Goal: Communication & Community: Answer question/provide support

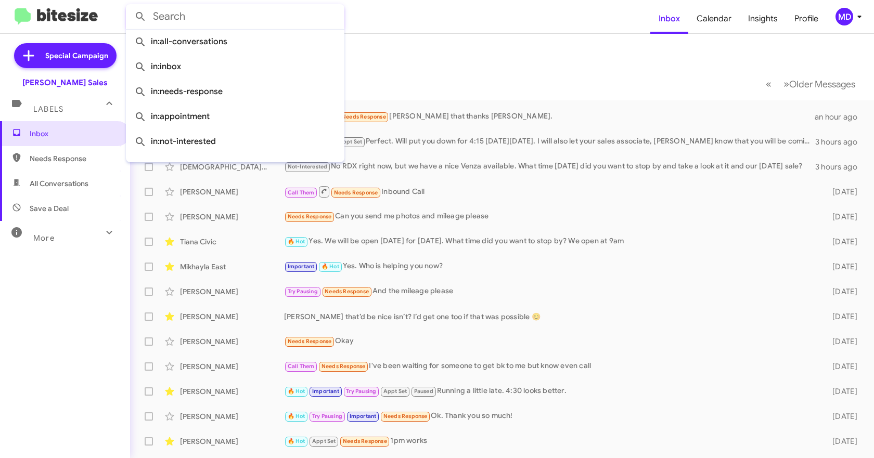
drag, startPoint x: 0, startPoint y: 0, endPoint x: 293, endPoint y: 18, distance: 293.8
click at [293, 18] on input "text" at bounding box center [235, 16] width 218 height 25
click at [670, 23] on span "Inbox" at bounding box center [669, 19] width 38 height 30
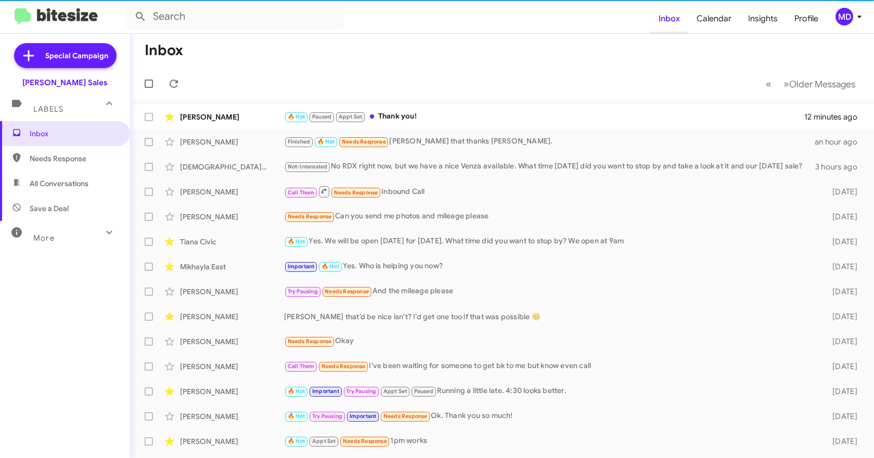
click at [650, 4] on link "Inbox" at bounding box center [669, 19] width 38 height 30
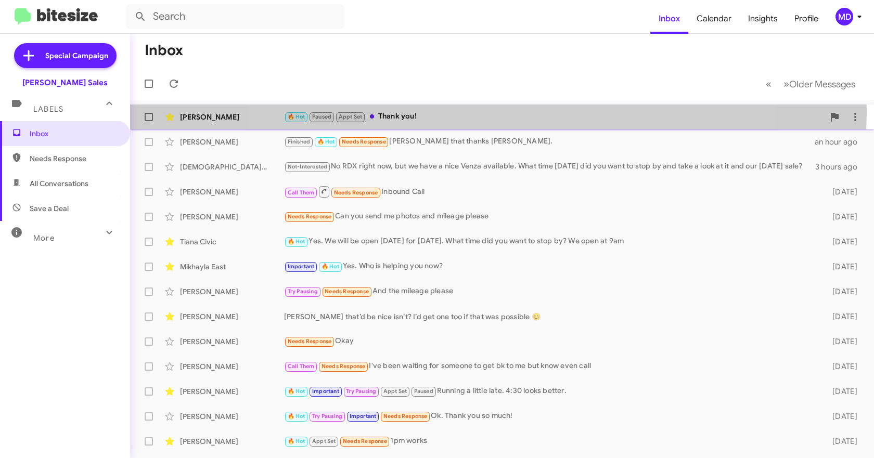
click at [492, 110] on div "[PERSON_NAME] 🔥 Hot Paused Appt Set Thank you! 12 minutes ago" at bounding box center [501, 117] width 727 height 21
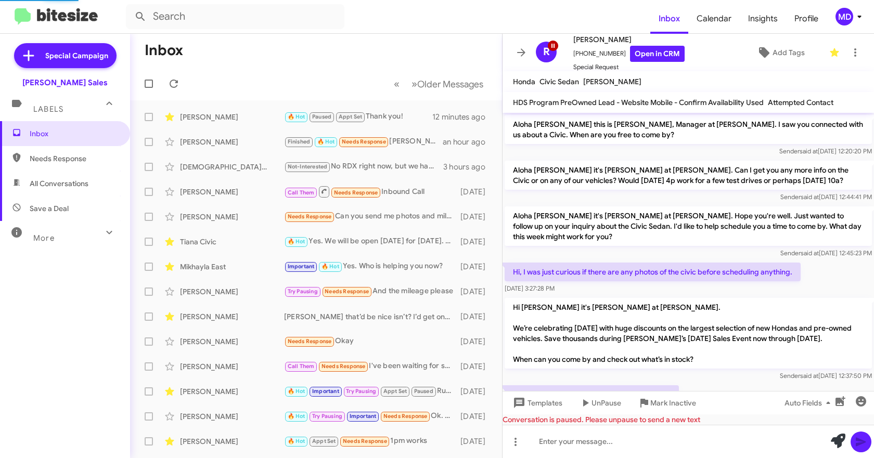
scroll to position [538, 0]
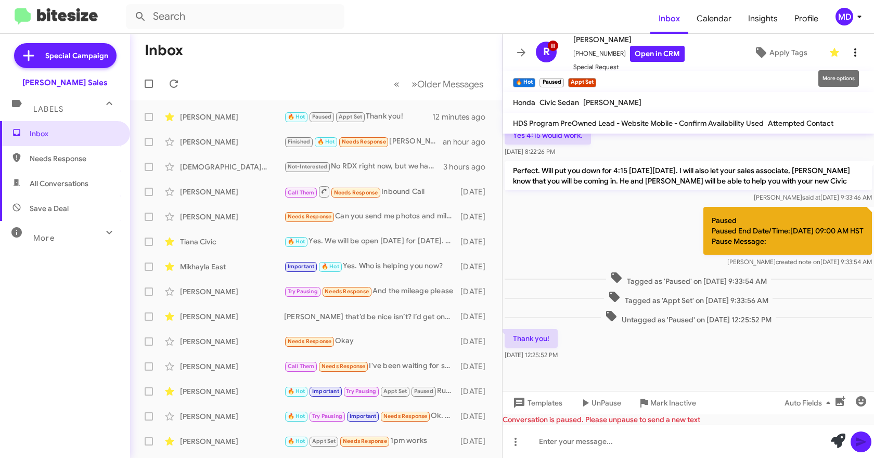
click at [851, 48] on icon at bounding box center [855, 52] width 12 height 12
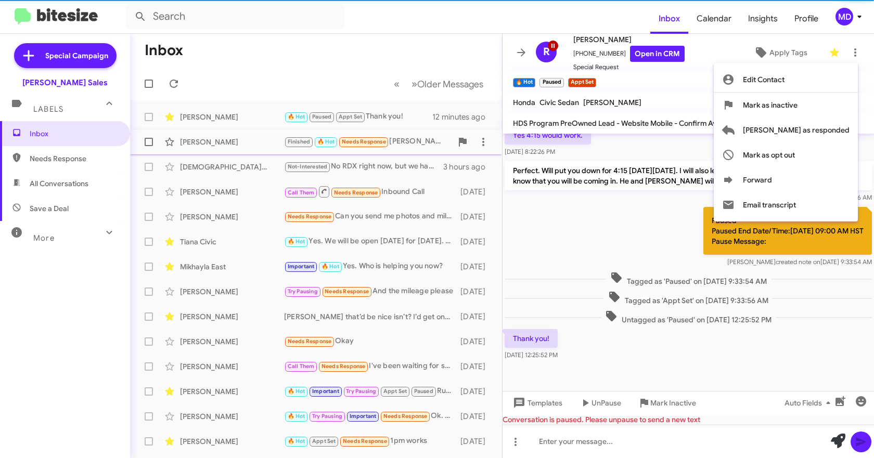
drag, startPoint x: 832, startPoint y: 126, endPoint x: 595, endPoint y: 134, distance: 236.2
click at [831, 126] on span "[PERSON_NAME] as responded" at bounding box center [796, 130] width 107 height 25
